Goal: Entertainment & Leisure: Consume media (video, audio)

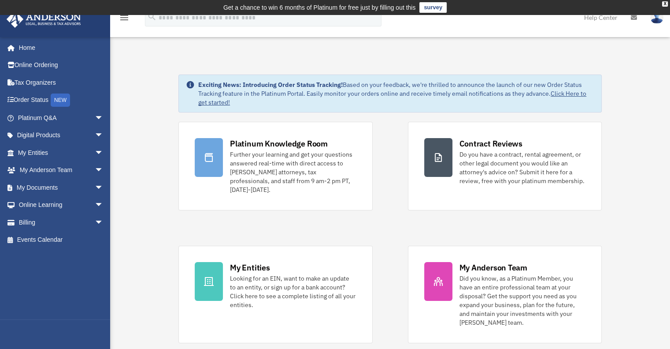
click at [440, 7] on link "survey" at bounding box center [433, 7] width 27 height 11
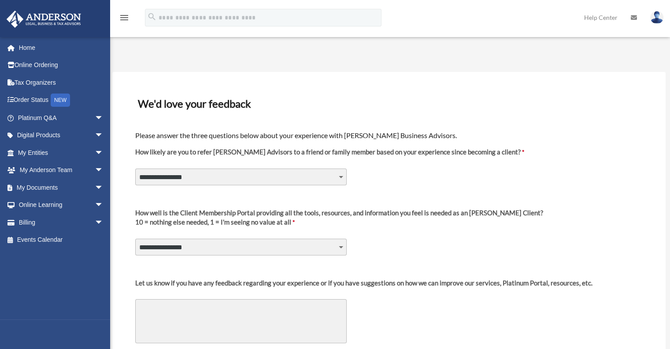
click at [273, 172] on select "**********" at bounding box center [241, 176] width 212 height 17
select select "********"
click at [135, 168] on select "**********" at bounding box center [241, 176] width 212 height 17
click at [271, 247] on select "**********" at bounding box center [241, 246] width 212 height 17
select select "********"
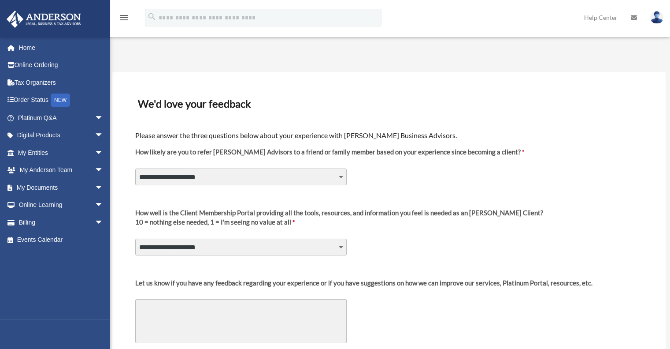
click at [135, 238] on select "**********" at bounding box center [241, 246] width 212 height 17
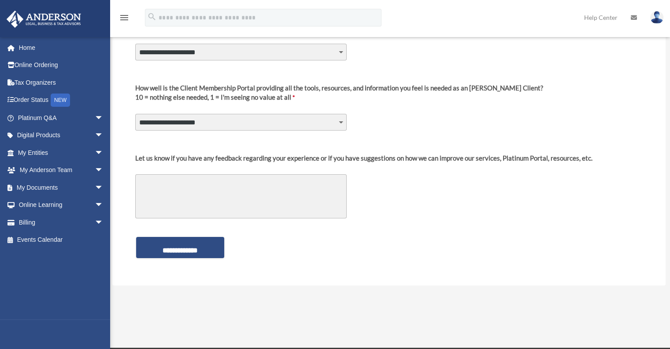
scroll to position [132, 0]
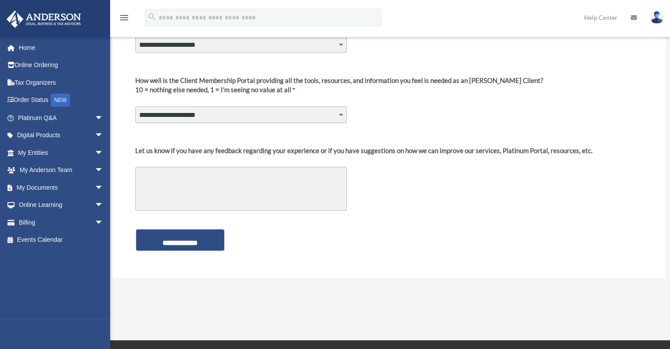
click at [275, 190] on textarea "Let us know if you have any feedback regarding your experience or if you have s…" at bounding box center [241, 189] width 212 height 44
click at [202, 241] on input "**********" at bounding box center [180, 239] width 88 height 21
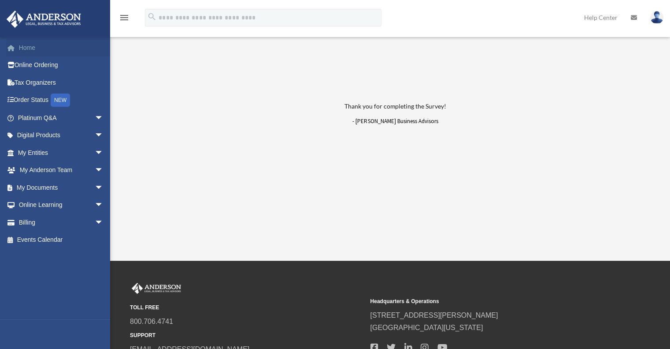
click at [26, 47] on link "Home" at bounding box center [61, 48] width 111 height 18
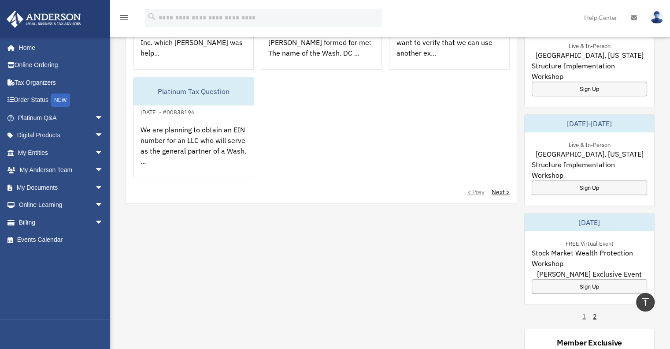
scroll to position [441, 0]
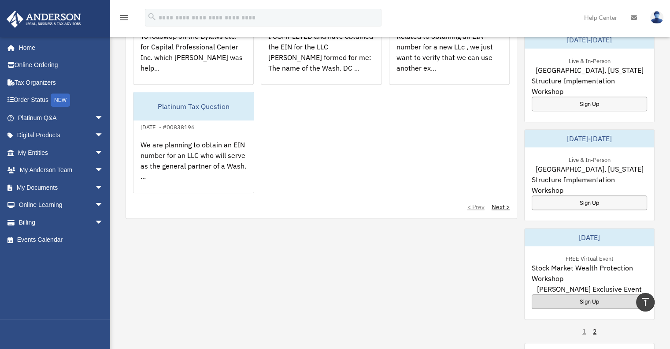
click at [592, 294] on div "Sign Up" at bounding box center [589, 301] width 115 height 15
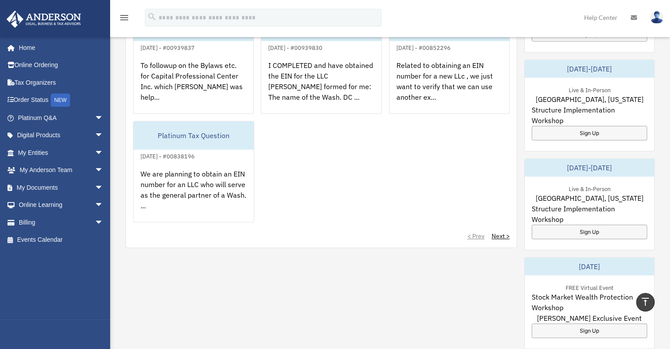
scroll to position [397, 0]
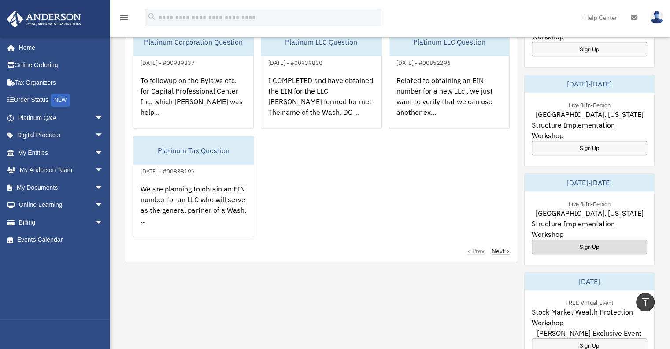
click at [565, 239] on div "Sign Up" at bounding box center [589, 246] width 115 height 15
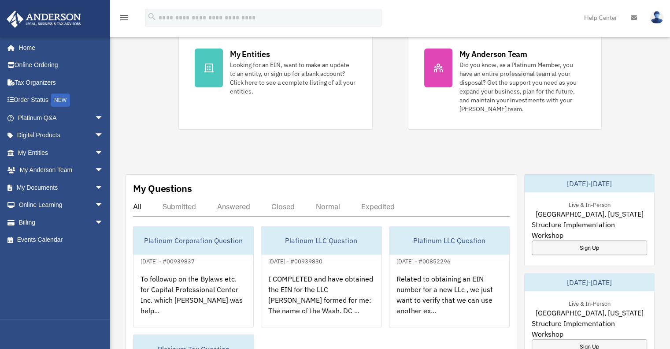
scroll to position [264, 0]
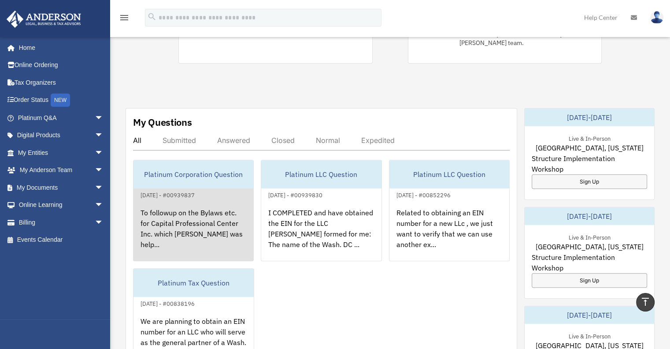
click at [203, 204] on div "To followup on the Bylaws etc. for Capital Professional Center Inc. which Ms. G…" at bounding box center [194, 234] width 120 height 69
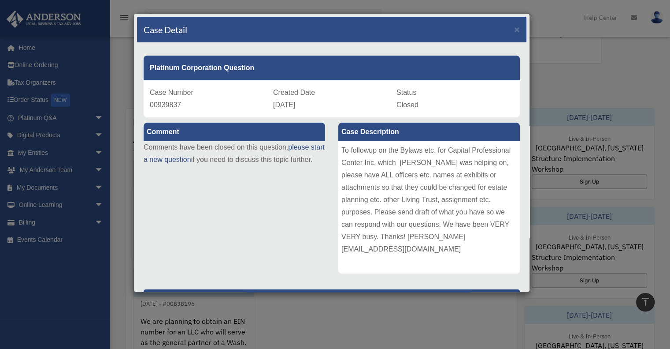
click at [380, 302] on div "Case Detail × Platinum Corporation Question Case Number 00939837 Created Date A…" at bounding box center [335, 174] width 670 height 349
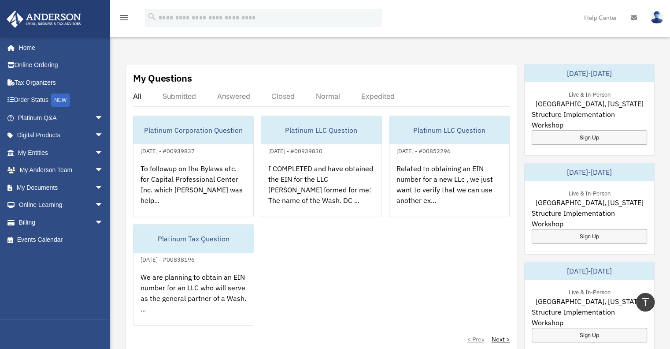
scroll to position [397, 0]
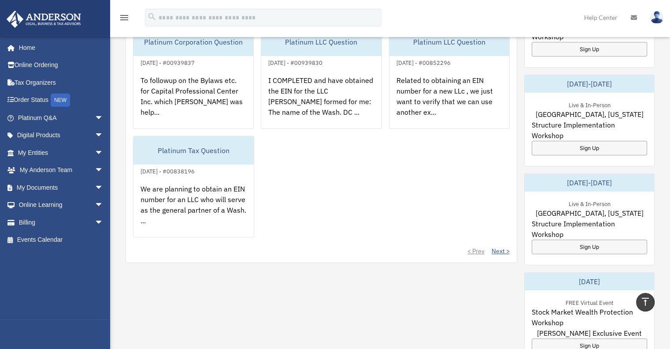
click at [502, 246] on link "Next >" at bounding box center [501, 250] width 18 height 9
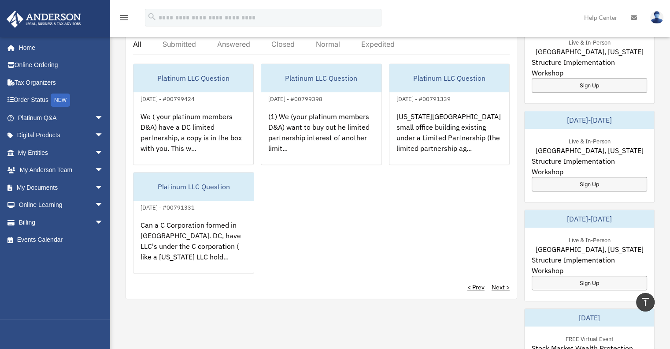
scroll to position [309, 0]
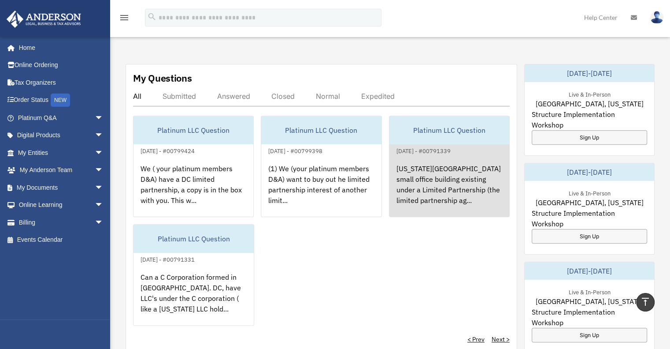
click at [454, 180] on div "Washington DC small office building existing under a Limited Partnership (the l…" at bounding box center [450, 190] width 120 height 69
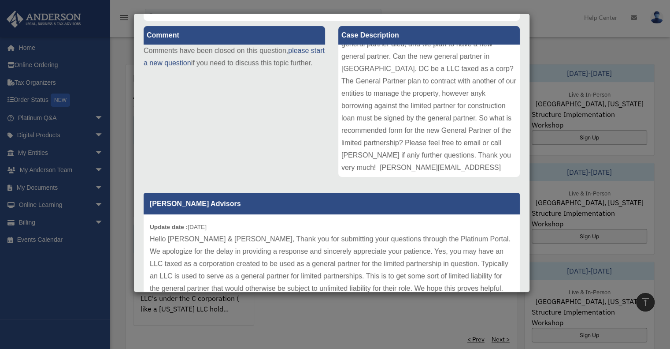
scroll to position [36, 0]
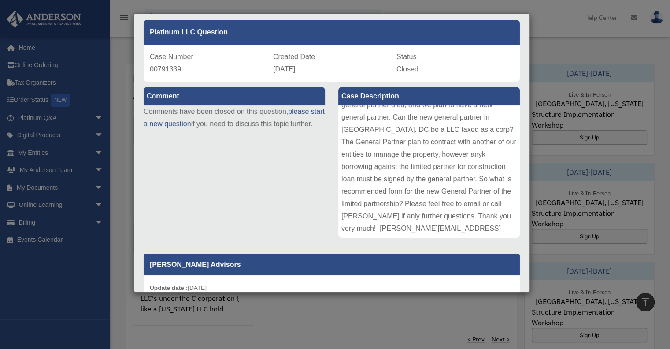
click at [470, 306] on div "Case Detail × Platinum LLC Question Case Number 00791339 Created Date December …" at bounding box center [335, 174] width 670 height 349
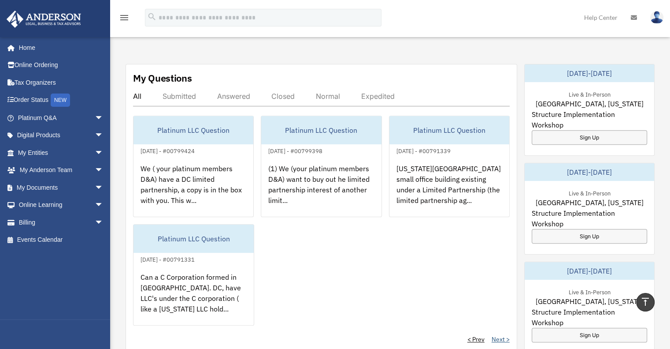
click at [506, 335] on link "Next >" at bounding box center [501, 339] width 18 height 9
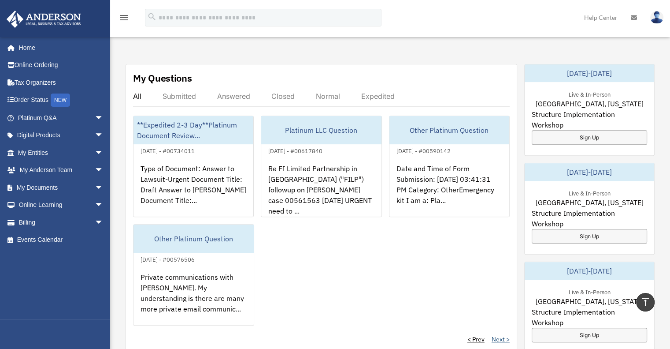
click at [504, 335] on link "Next >" at bounding box center [501, 339] width 18 height 9
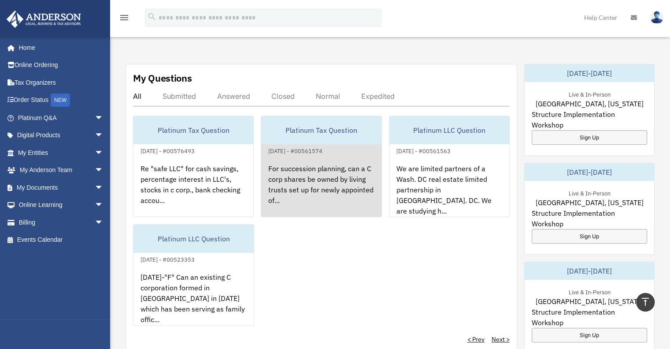
click at [337, 169] on div "For succession planning, can a C corp shares be owned by living trusts set up f…" at bounding box center [321, 190] width 120 height 69
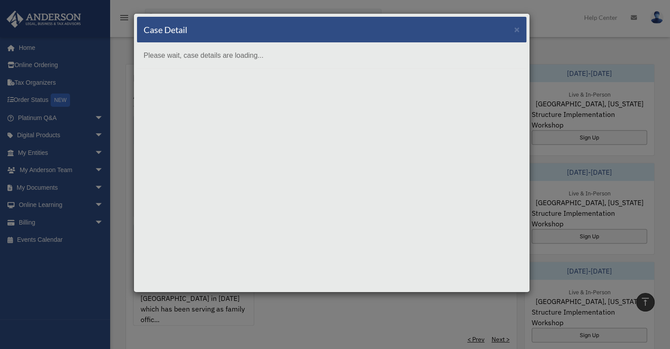
scroll to position [0, 0]
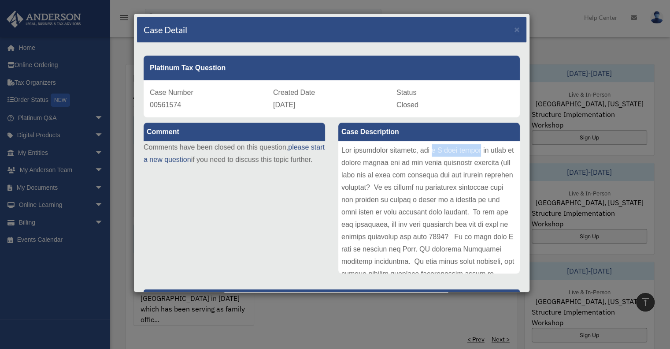
drag, startPoint x: 433, startPoint y: 148, endPoint x: 481, endPoint y: 151, distance: 48.6
click at [481, 151] on div at bounding box center [429, 207] width 182 height 132
drag, startPoint x: 365, startPoint y: 164, endPoint x: 458, endPoint y: 162, distance: 93.0
click at [458, 162] on div at bounding box center [429, 207] width 182 height 132
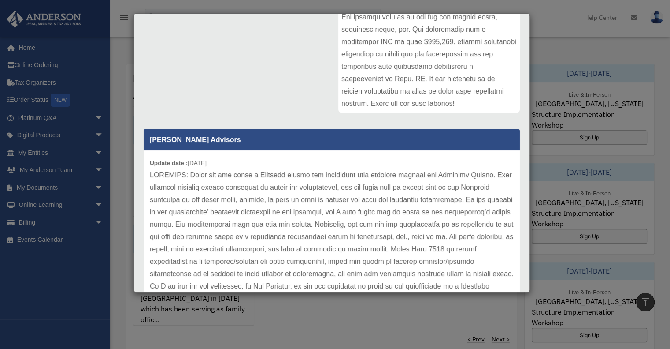
scroll to position [193, 0]
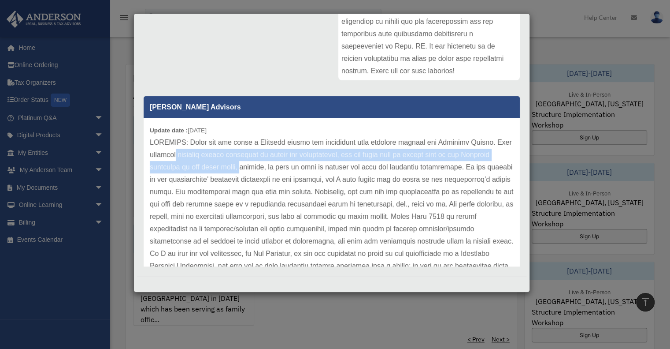
drag, startPoint x: 192, startPoint y: 155, endPoint x: 272, endPoint y: 165, distance: 80.0
click at [272, 165] on p at bounding box center [332, 253] width 364 height 234
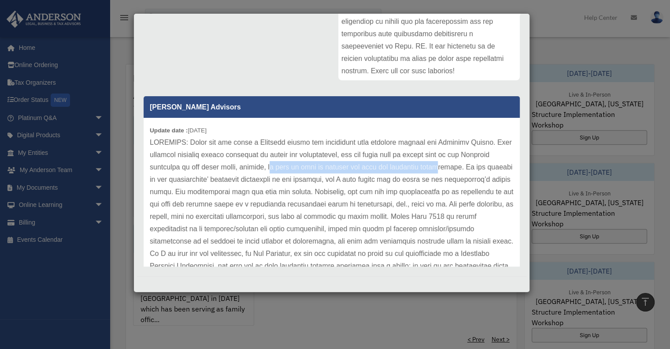
drag, startPoint x: 305, startPoint y: 166, endPoint x: 451, endPoint y: 165, distance: 146.3
click at [453, 165] on p at bounding box center [332, 253] width 364 height 234
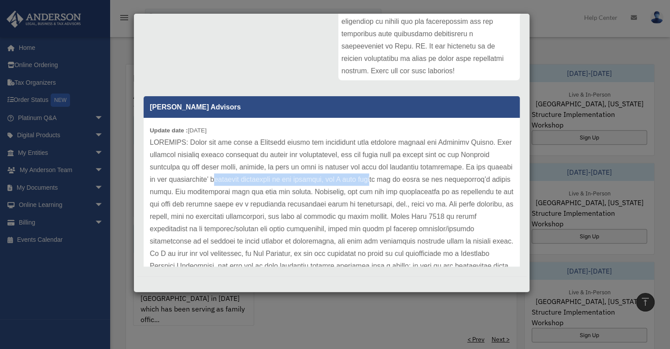
drag, startPoint x: 261, startPoint y: 183, endPoint x: 400, endPoint y: 186, distance: 139.3
click at [417, 186] on p at bounding box center [332, 253] width 364 height 234
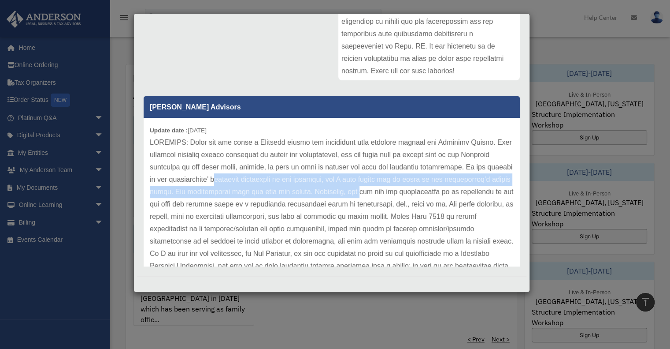
click at [234, 191] on p at bounding box center [332, 253] width 364 height 234
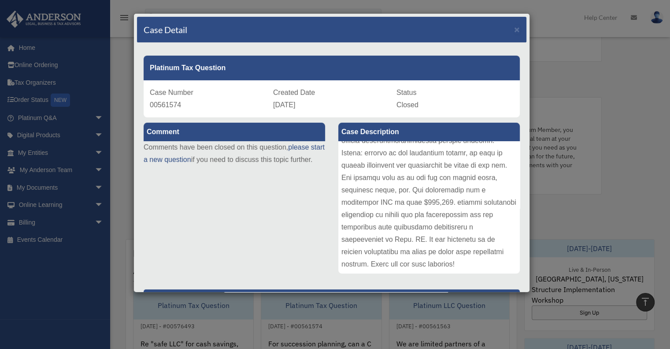
scroll to position [132, 0]
click at [514, 26] on span "×" at bounding box center [517, 29] width 6 height 10
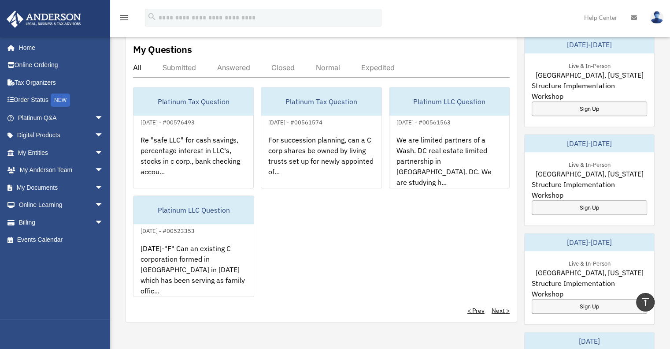
scroll to position [343, 0]
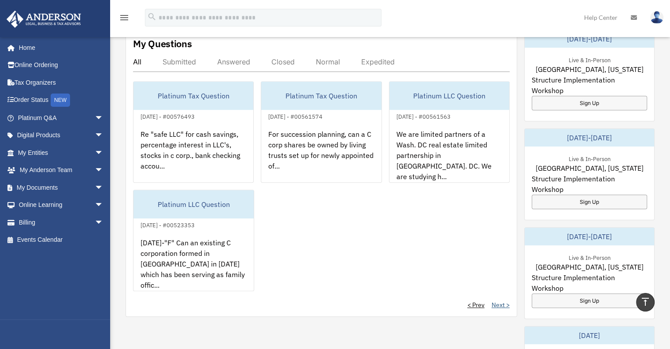
click at [502, 300] on link "Next >" at bounding box center [501, 304] width 18 height 9
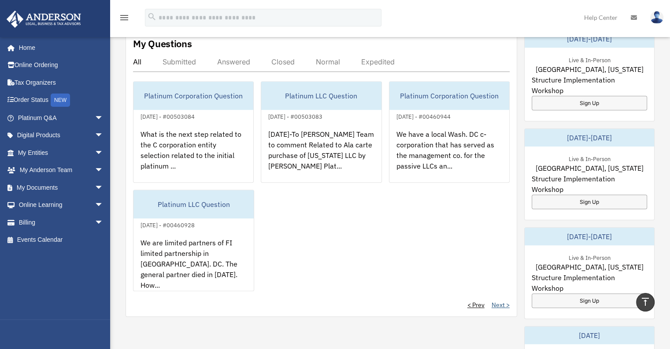
click at [502, 300] on link "Next >" at bounding box center [501, 304] width 18 height 9
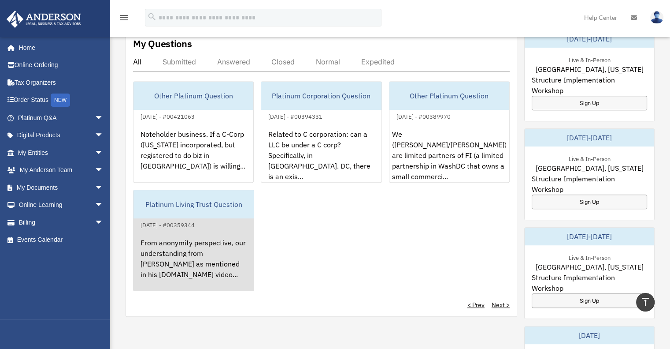
click at [217, 243] on div "From anonymity perspective, our understanding from Toby Mathis as mentioned in …" at bounding box center [194, 264] width 120 height 69
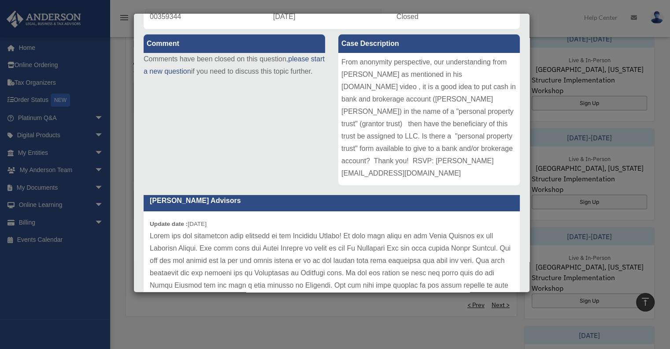
scroll to position [132, 0]
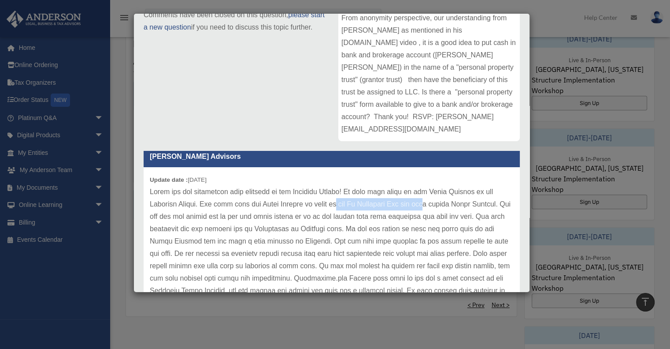
drag, startPoint x: 330, startPoint y: 201, endPoint x: 432, endPoint y: 207, distance: 102.4
click at [432, 207] on p at bounding box center [332, 247] width 364 height 123
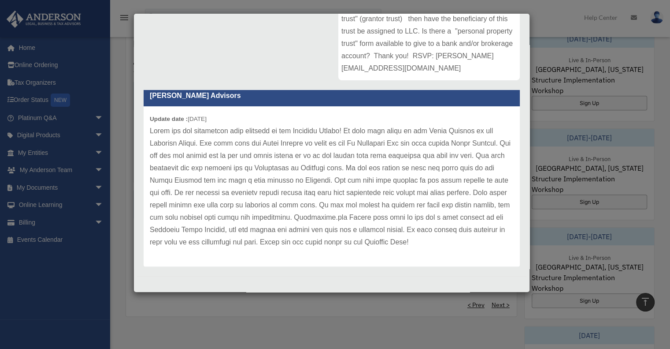
click at [434, 316] on div "Case Detail × Platinum Living Trust Question Case Number 00359344 Created Date …" at bounding box center [335, 174] width 670 height 349
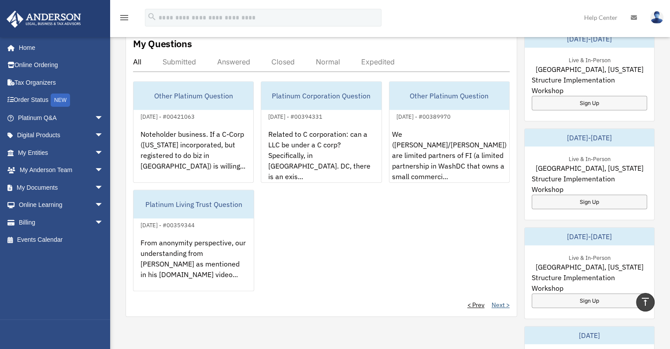
click at [501, 300] on link "Next >" at bounding box center [501, 304] width 18 height 9
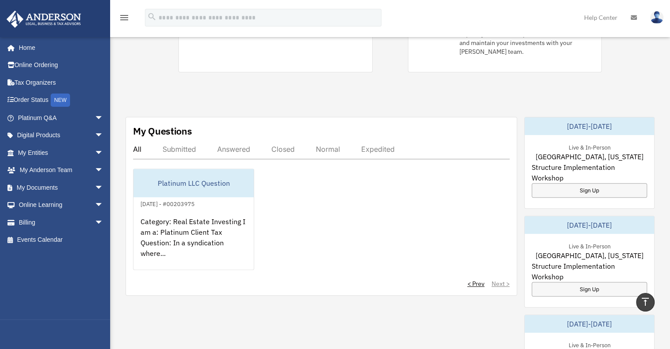
scroll to position [255, 0]
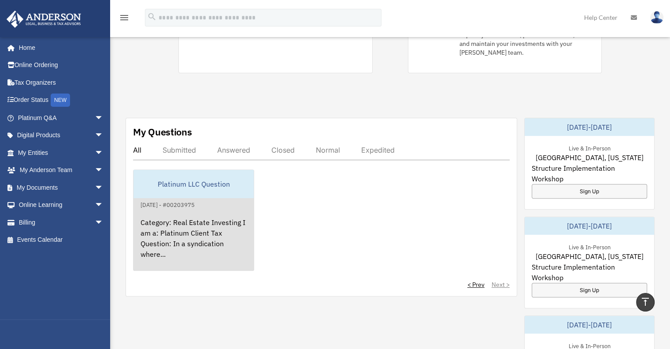
click at [193, 214] on div "Category: Real Estate Investing I am a: Platinum Client Tax Question: In a synd…" at bounding box center [194, 244] width 120 height 69
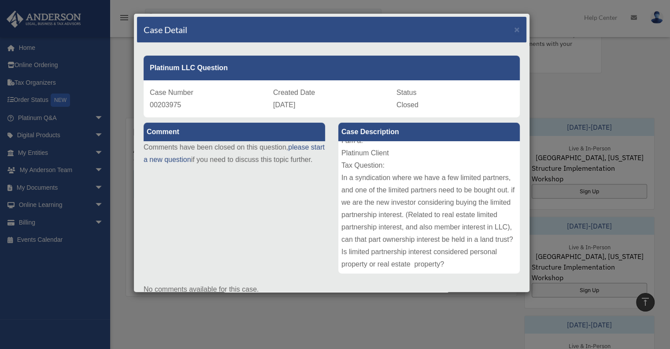
scroll to position [41, 0]
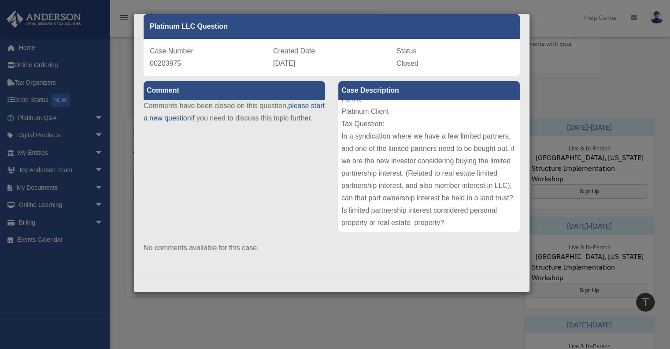
click at [346, 296] on div "Case Detail × Platinum LLC Question Case Number 00203975 Created Date March 8, …" at bounding box center [335, 174] width 670 height 349
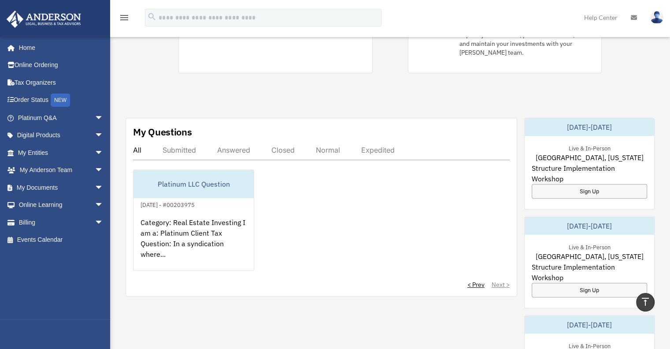
click at [234, 145] on div "Answered" at bounding box center [233, 149] width 33 height 9
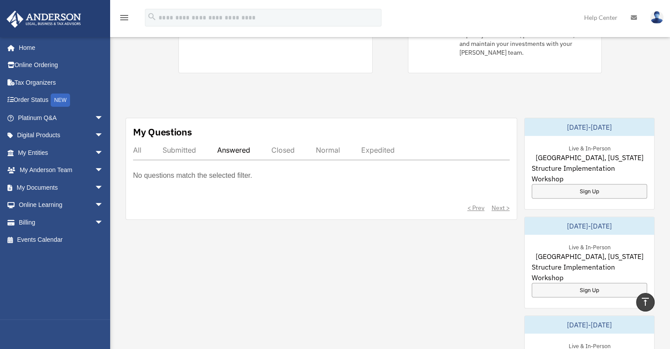
click at [187, 145] on div "Submitted" at bounding box center [179, 149] width 33 height 9
click at [292, 145] on div "Closed" at bounding box center [283, 149] width 23 height 9
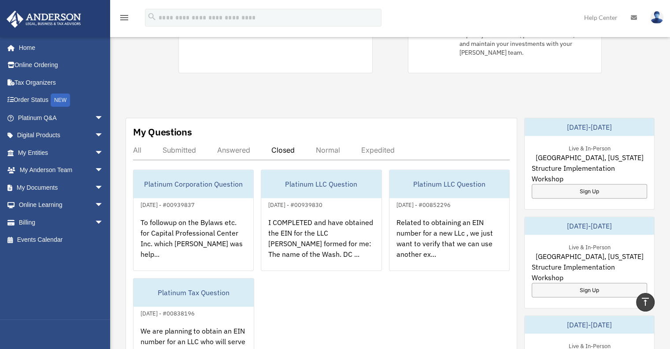
click at [382, 145] on div "Expedited" at bounding box center [377, 149] width 33 height 9
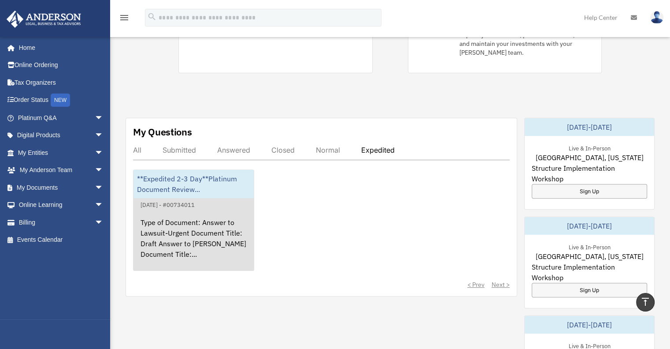
click at [201, 225] on div "Type of Document: Answer to Lawsuit-Urgent Document Title: Draft Answer to Ande…" at bounding box center [194, 244] width 120 height 69
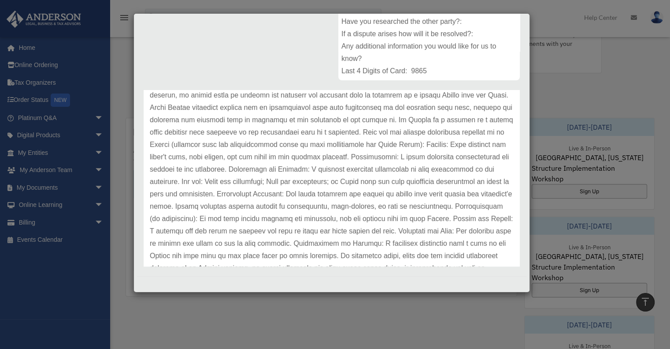
scroll to position [184, 0]
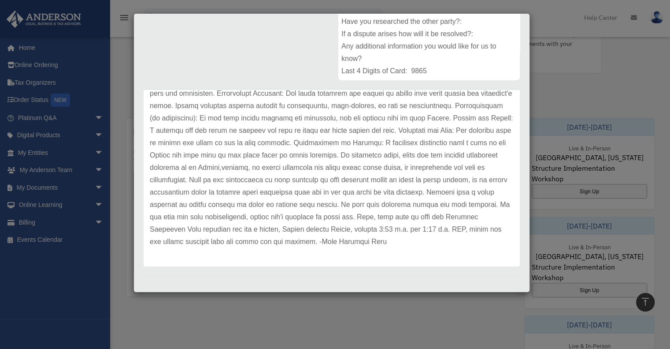
click at [328, 303] on div "Case Detail × **Expedited 2-3 Day**Platinum Document Review 09/26/2024 12:31 Ca…" at bounding box center [335, 174] width 670 height 349
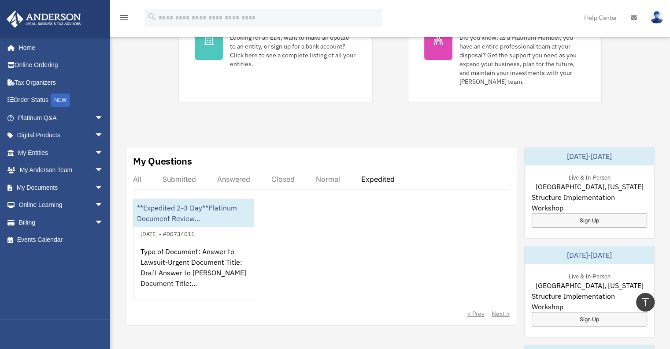
scroll to position [211, 0]
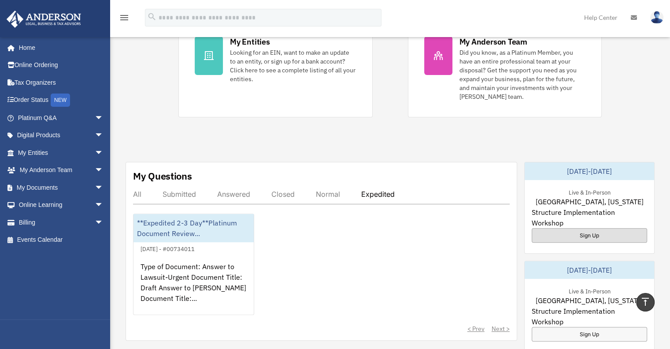
click at [572, 228] on div "Sign Up" at bounding box center [589, 235] width 115 height 15
click at [51, 206] on link "Online Learning arrow_drop_down" at bounding box center [61, 205] width 111 height 18
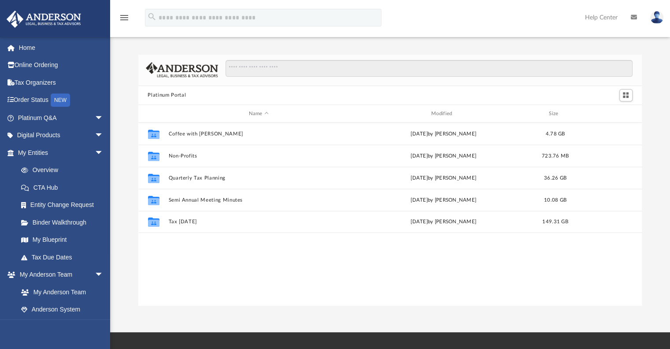
scroll to position [193, 497]
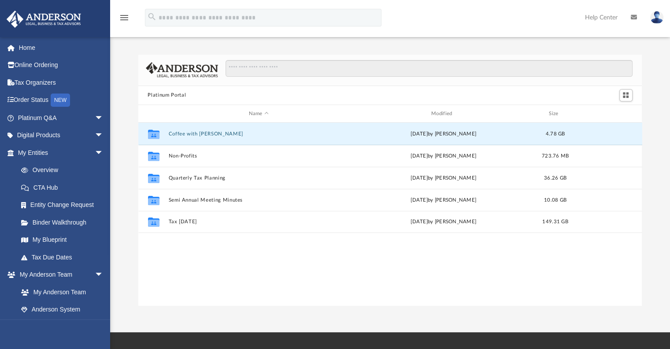
drag, startPoint x: 190, startPoint y: 134, endPoint x: 459, endPoint y: 272, distance: 302.6
click at [459, 272] on div "Collaborated Folder Coffee with [PERSON_NAME][DATE] by [PERSON_NAME] 4.78 GB Co…" at bounding box center [390, 214] width 504 height 182
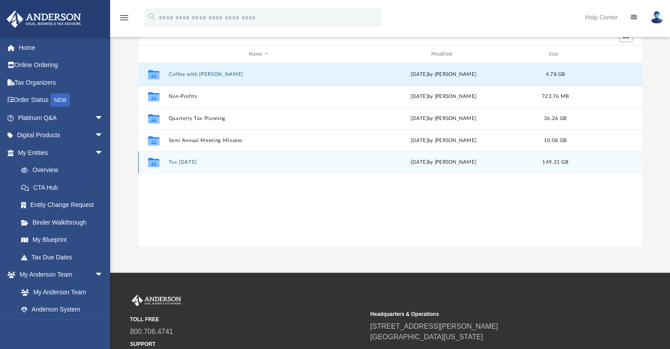
scroll to position [0, 0]
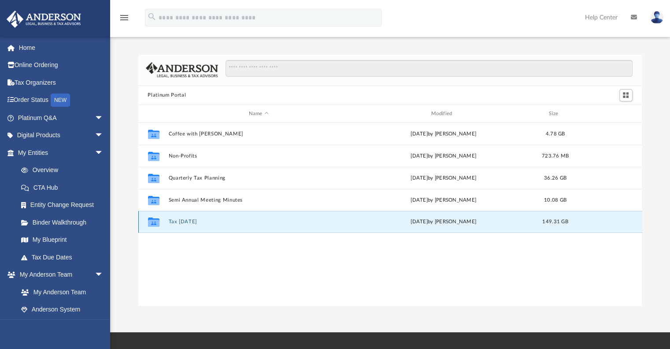
click at [181, 222] on button "Tax [DATE]" at bounding box center [258, 222] width 181 height 6
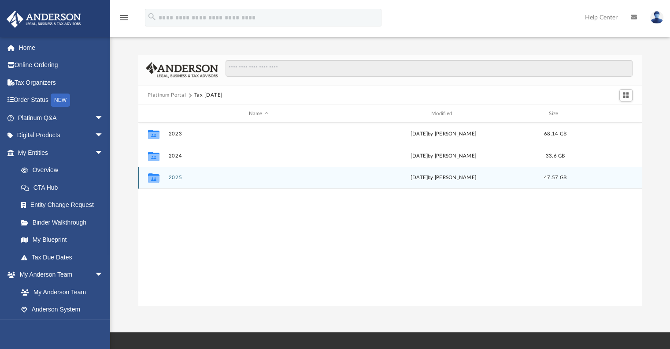
click at [176, 177] on button "2025" at bounding box center [258, 178] width 181 height 6
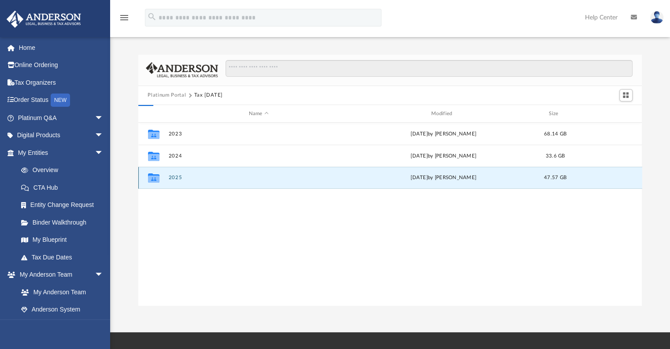
click at [176, 177] on button "2025" at bounding box center [258, 178] width 181 height 6
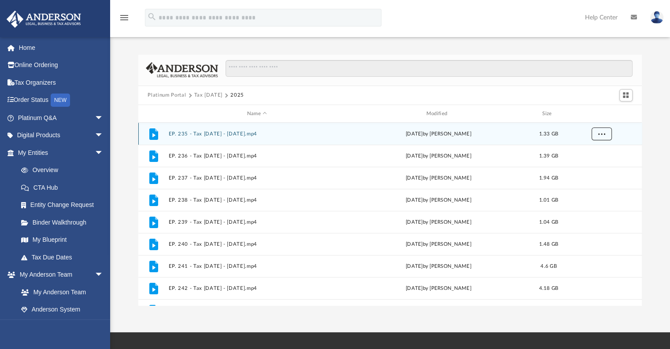
click at [599, 134] on span "More options" at bounding box center [601, 133] width 7 height 5
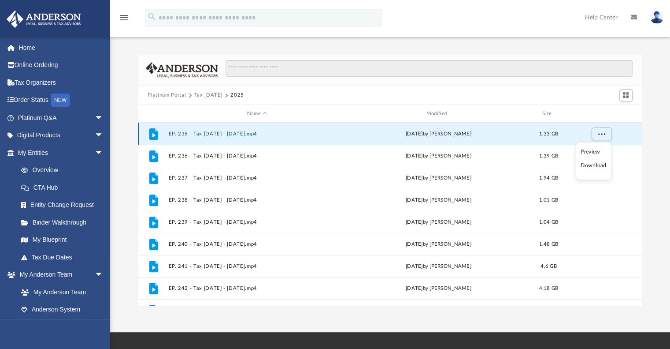
click at [266, 135] on button "EP. 235 - Tax [DATE] - [DATE].mp4" at bounding box center [257, 134] width 178 height 6
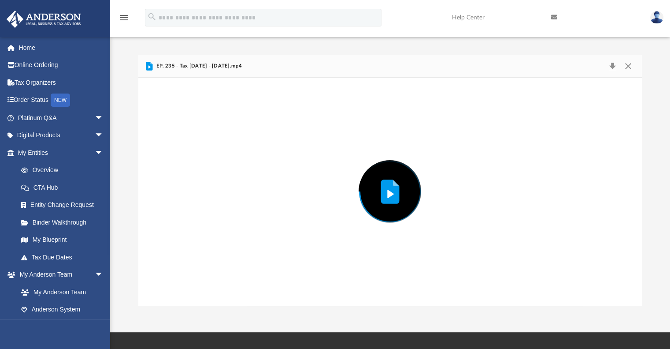
click at [266, 135] on div "Preview" at bounding box center [390, 191] width 504 height 227
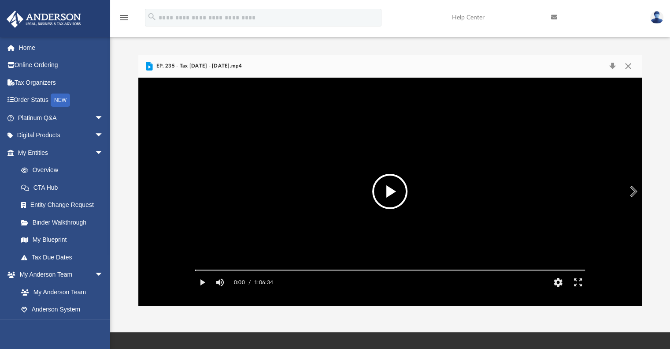
click at [387, 192] on button "File preview" at bounding box center [389, 191] width 35 height 35
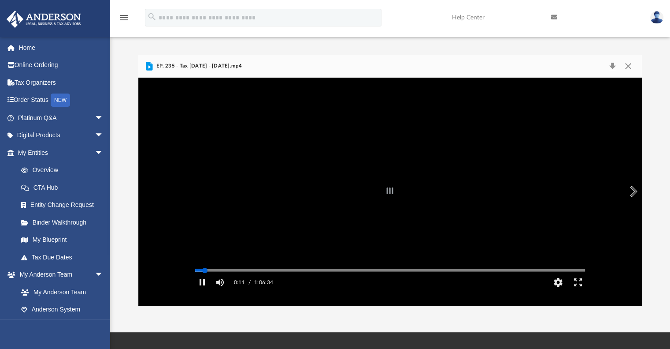
click at [205, 282] on div "Autoplay Disabled Speed Normal Quality Auto Subtitles/CC Off Audio Autoplay Dis…" at bounding box center [390, 191] width 504 height 227
click at [223, 282] on div "Autoplay Disabled Speed Normal Quality Auto Subtitles/CC Off Audio Autoplay Dis…" at bounding box center [390, 191] width 504 height 227
click at [276, 282] on div "Autoplay Disabled Speed Normal Quality Auto Subtitles/CC Off Audio Autoplay Dis…" at bounding box center [390, 191] width 504 height 227
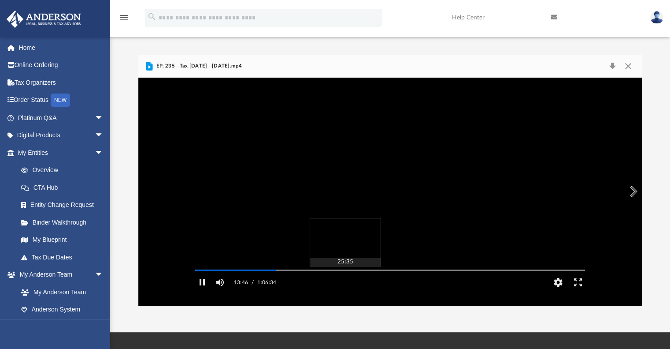
click at [344, 283] on div "Autoplay Disabled Speed Normal Quality Auto Subtitles/CC Off Audio Autoplay Dis…" at bounding box center [390, 191] width 504 height 227
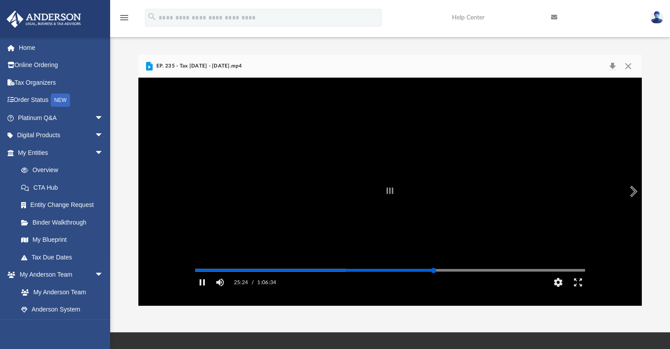
click at [434, 282] on div "Autoplay Disabled Speed Normal Quality Auto Subtitles/CC Off Audio Autoplay Dis…" at bounding box center [390, 191] width 504 height 227
click at [514, 281] on div "Autoplay Disabled Speed Normal Quality Auto Subtitles/CC Off Audio Autoplay Dis…" at bounding box center [390, 191] width 504 height 227
click at [566, 282] on div "Autoplay Disabled Speed Normal Quality Auto Subtitles/CC Off Audio Autoplay Dis…" at bounding box center [390, 191] width 504 height 227
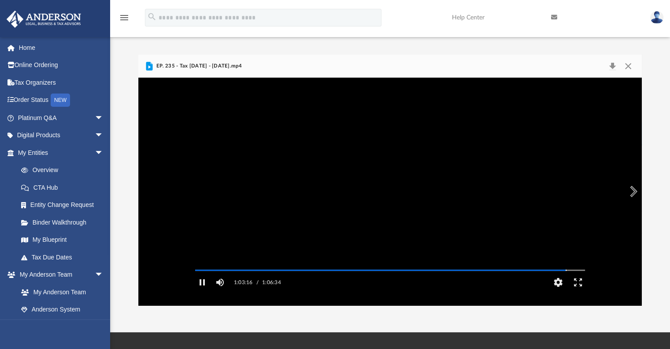
click at [353, 179] on video "File preview" at bounding box center [390, 191] width 404 height 202
